Goal: Task Accomplishment & Management: Complete application form

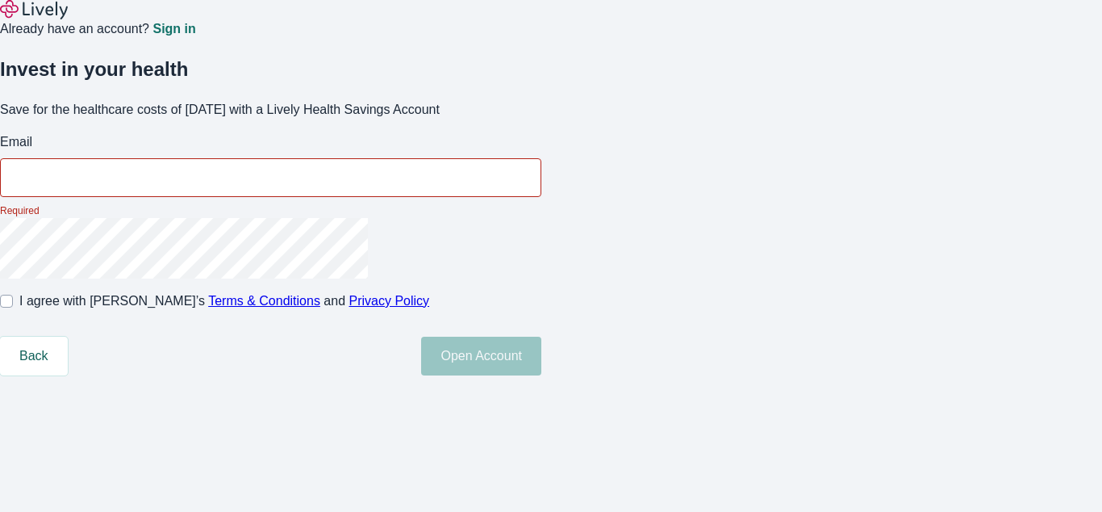
click at [541, 218] on p "Required" at bounding box center [270, 210] width 541 height 15
click at [541, 194] on input "Email" at bounding box center [270, 177] width 541 height 32
click at [551, 24] on div "Already have an account? Sign in" at bounding box center [551, 19] width 1102 height 39
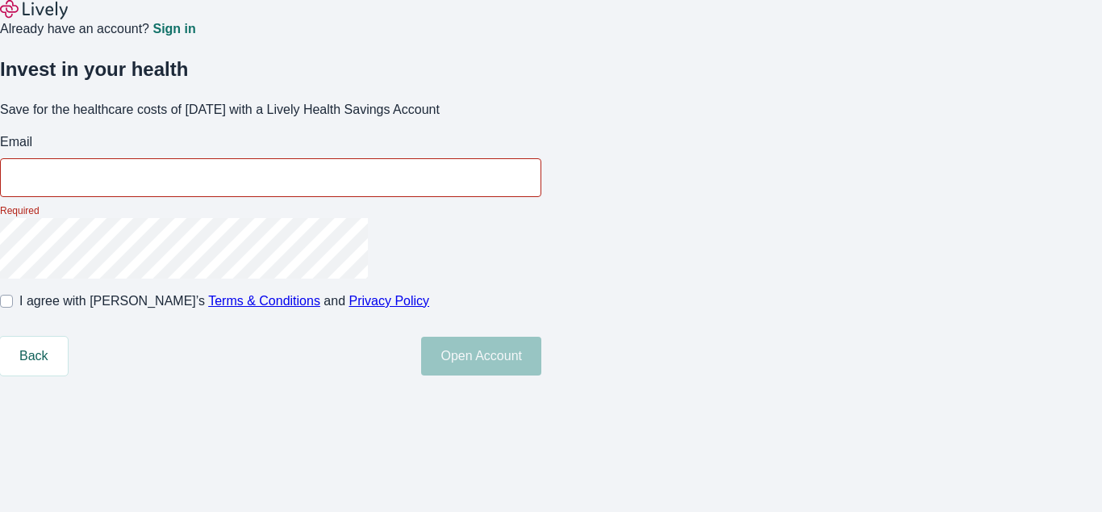
click at [551, 23] on div "Already have an account? Sign in" at bounding box center [551, 19] width 1102 height 39
click at [60, 19] on img at bounding box center [34, 9] width 68 height 19
click at [541, 218] on p "Required" at bounding box center [270, 210] width 541 height 15
click at [541, 194] on input "Email" at bounding box center [270, 177] width 541 height 32
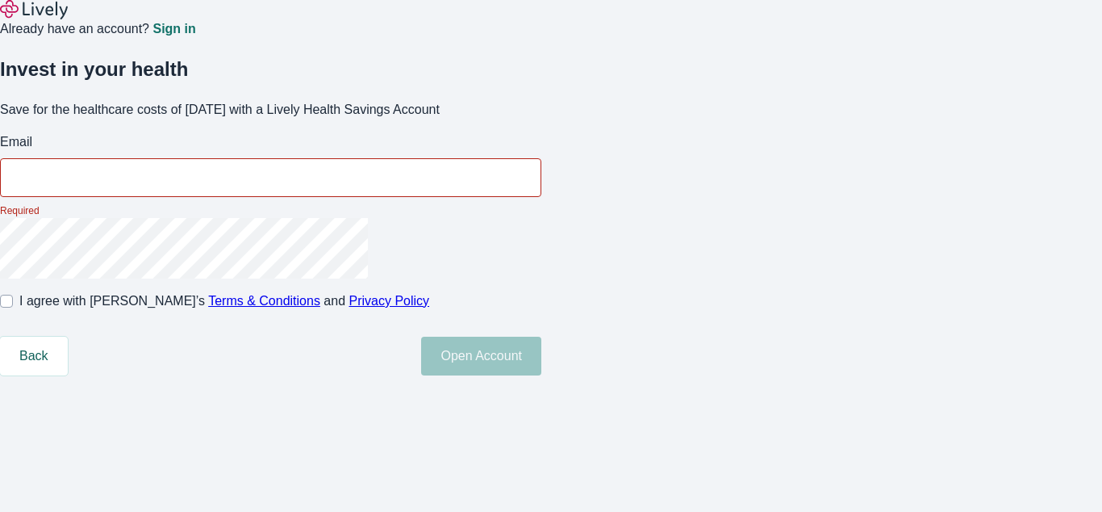
click at [541, 218] on p "Required" at bounding box center [270, 210] width 541 height 15
